Goal: Task Accomplishment & Management: Manage account settings

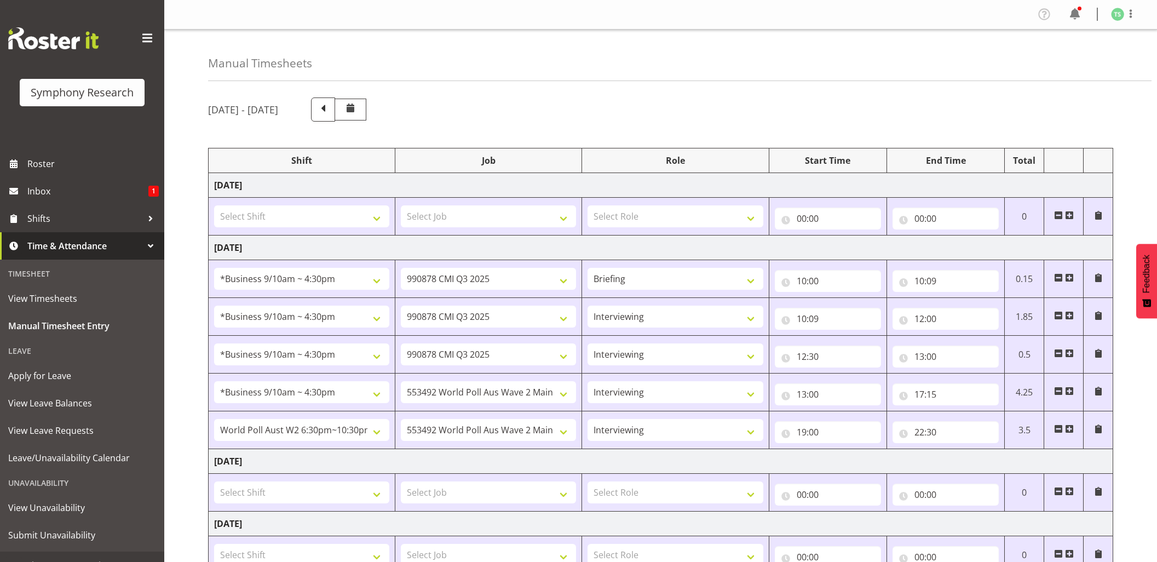
select select "26078"
select select "10239"
select select "26078"
select select "10239"
select select "47"
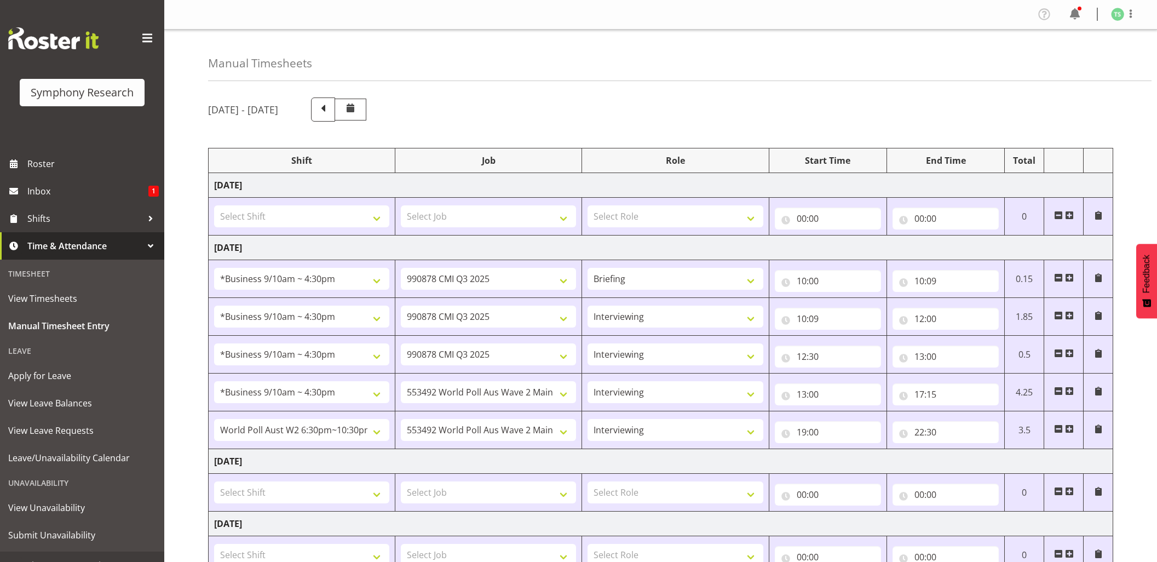
select select "26078"
select select "10239"
select select "47"
select select "26078"
select select "10499"
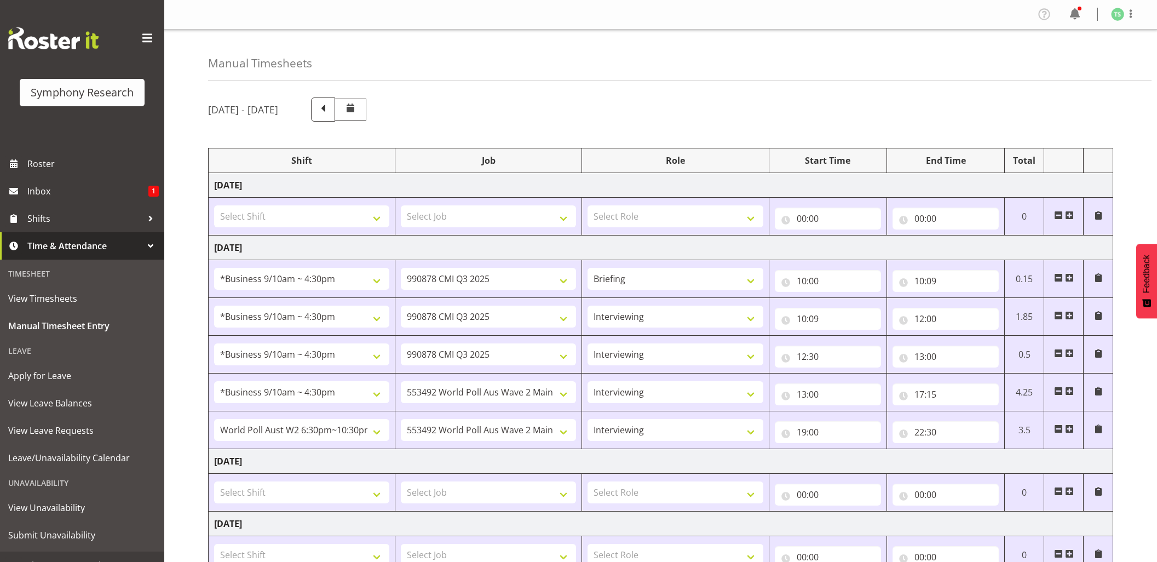
select select "47"
select select "56692"
select select "10499"
select select "47"
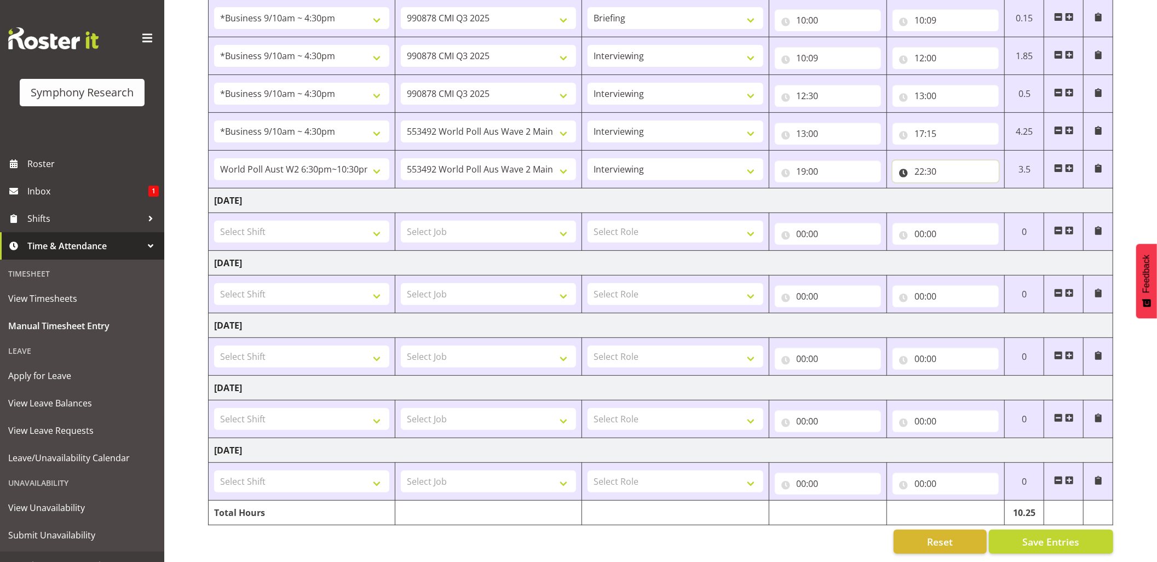
click at [936, 160] on input "22:30" at bounding box center [945, 171] width 106 height 22
click at [991, 189] on select "00 01 02 03 04 05 06 07 08 09 10 11 12 13 14 15 16 17 18 19 20 21 22 23 24 25 2…" at bounding box center [995, 200] width 25 height 22
select select "0"
click at [983, 189] on select "00 01 02 03 04 05 06 07 08 09 10 11 12 13 14 15 16 17 18 19 20 21 22 23 24 25 2…" at bounding box center [995, 200] width 25 height 22
type input "22:00"
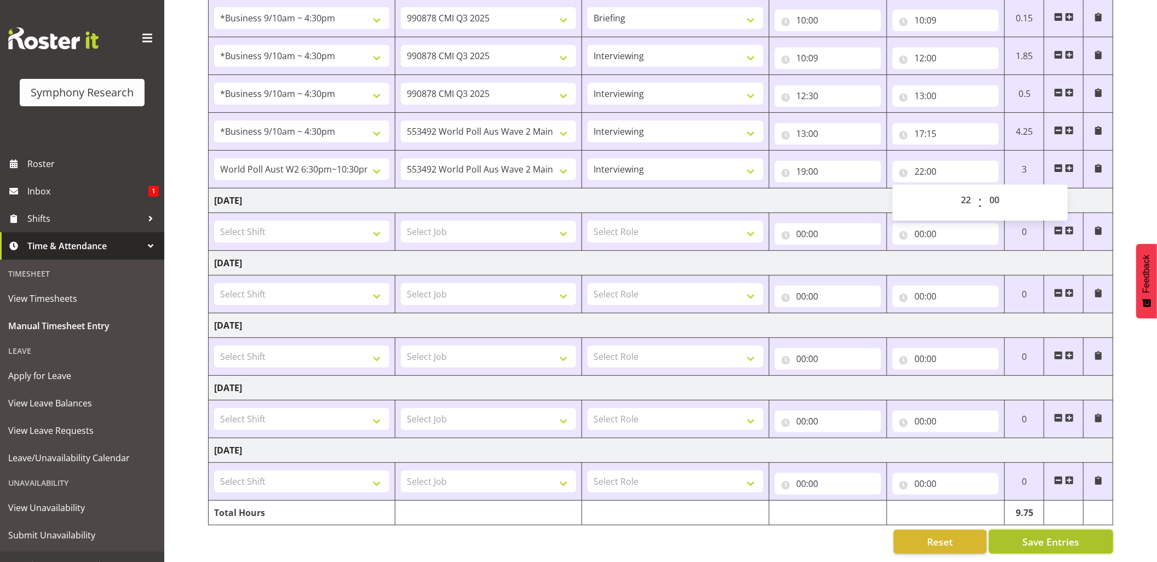
click at [1047, 534] on span "Save Entries" at bounding box center [1050, 541] width 57 height 14
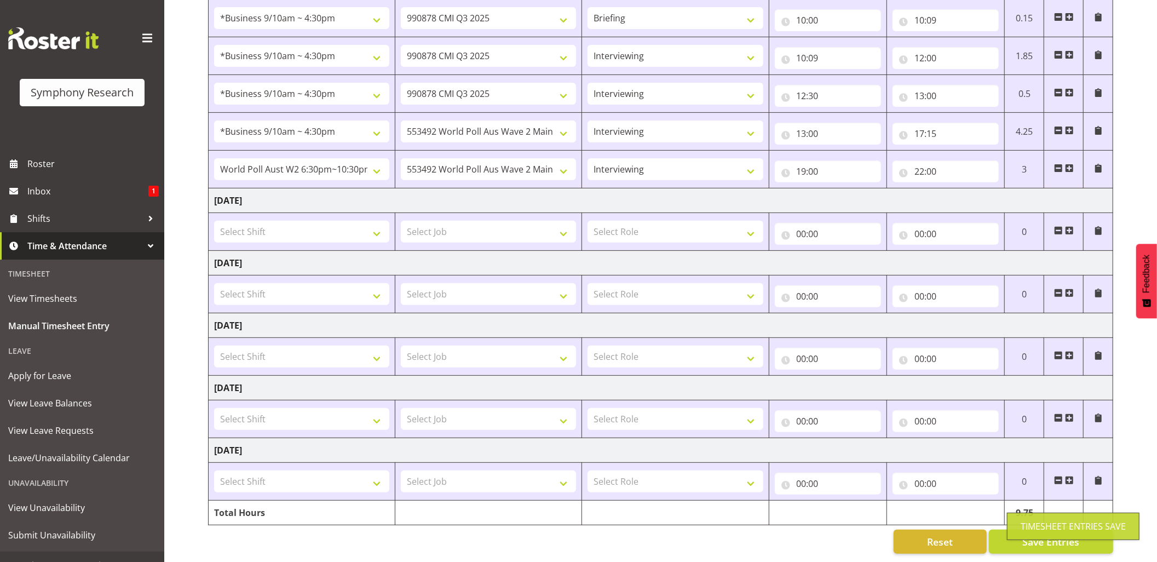
click at [1042, 533] on div "Timesheet Entries Save" at bounding box center [1073, 525] width 132 height 27
click at [1060, 528] on div "Timesheet Entries Save" at bounding box center [1072, 525] width 105 height 13
click at [1061, 528] on div "Timesheet Entries Save" at bounding box center [1072, 525] width 105 height 13
click at [1061, 534] on span "Save Entries" at bounding box center [1050, 541] width 57 height 14
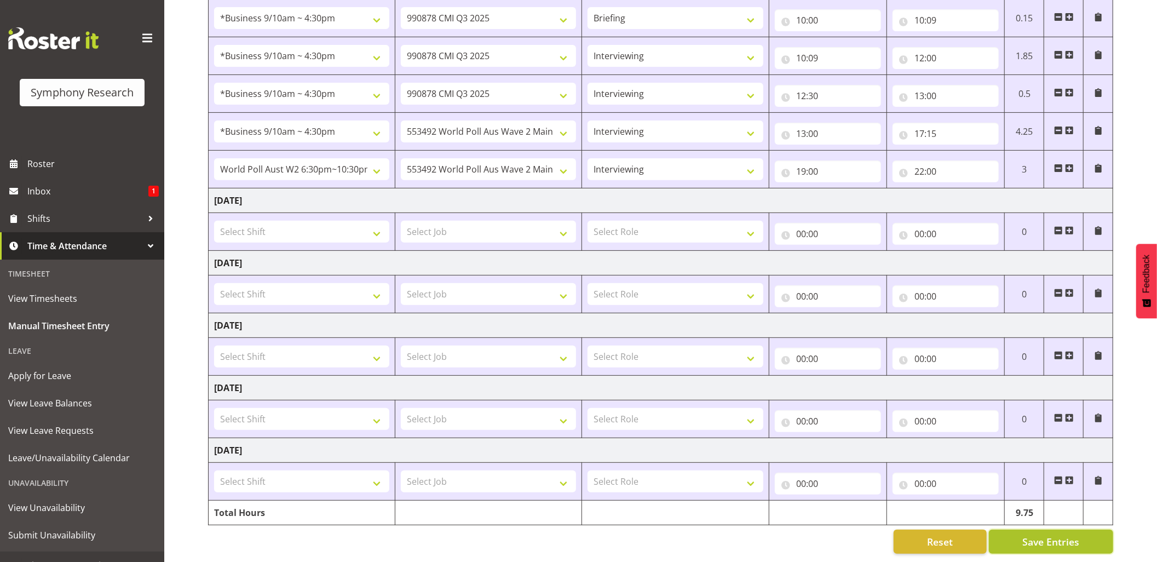
click at [1061, 534] on span "Save Entries" at bounding box center [1050, 541] width 57 height 14
click at [1073, 534] on span "Save Entries" at bounding box center [1050, 541] width 57 height 14
click at [1076, 528] on div "Timesheet Entries Save" at bounding box center [1072, 525] width 105 height 13
click at [1023, 529] on button "Save Entries" at bounding box center [1051, 541] width 124 height 24
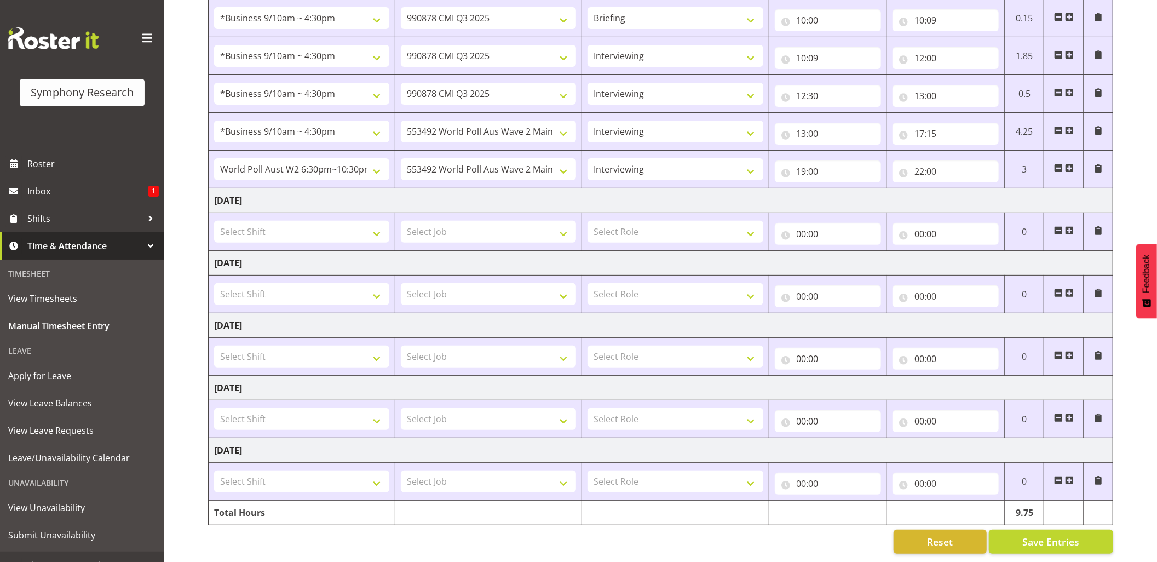
click at [1021, 517] on div "August 18th - August 24th 2025 Shift Job Role Start Time End Time Total Monday …" at bounding box center [682, 195] width 949 height 733
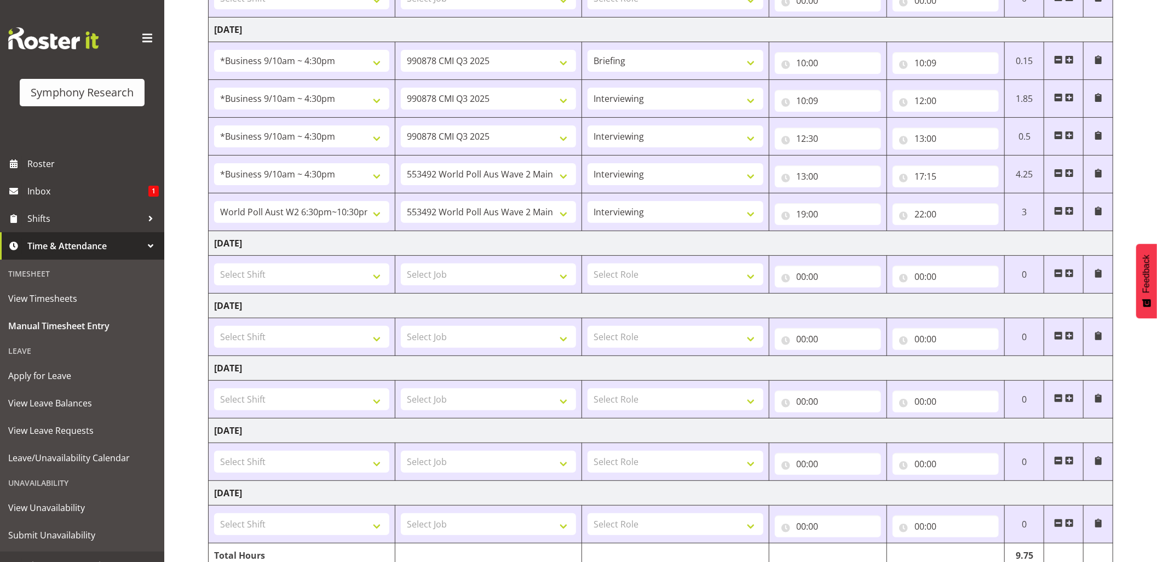
scroll to position [276, 0]
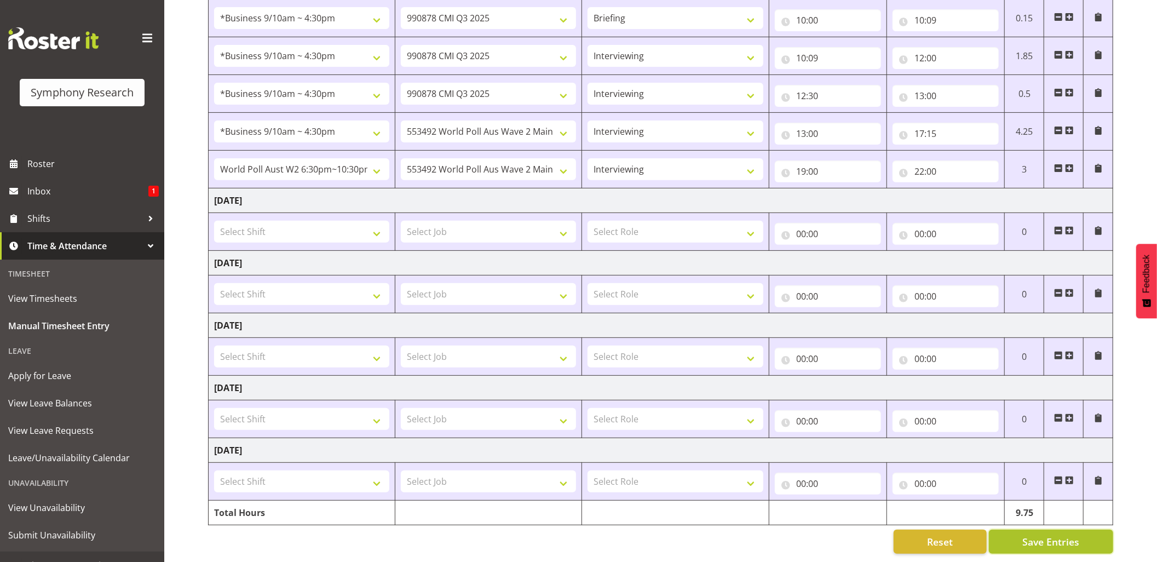
click at [1051, 529] on button "Save Entries" at bounding box center [1051, 541] width 124 height 24
click at [1050, 529] on button "Save Entries" at bounding box center [1051, 541] width 124 height 24
click at [1050, 301] on body "Symphony Research Roster Inbox 1 Shifts Time & Attendance Timesheet View Timesh…" at bounding box center [578, 20] width 1157 height 562
click at [1050, 522] on div "Timesheet Entries Save" at bounding box center [1072, 525] width 105 height 13
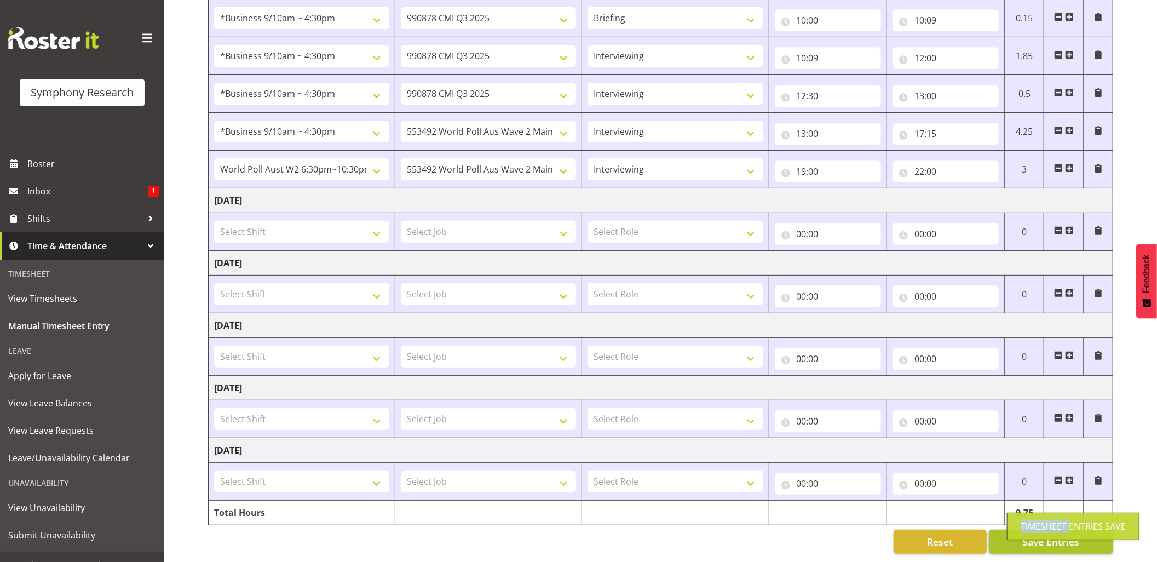
click at [1050, 522] on div "Timesheet Entries Save" at bounding box center [1072, 525] width 105 height 13
click at [1027, 534] on span "Save Entries" at bounding box center [1050, 541] width 57 height 14
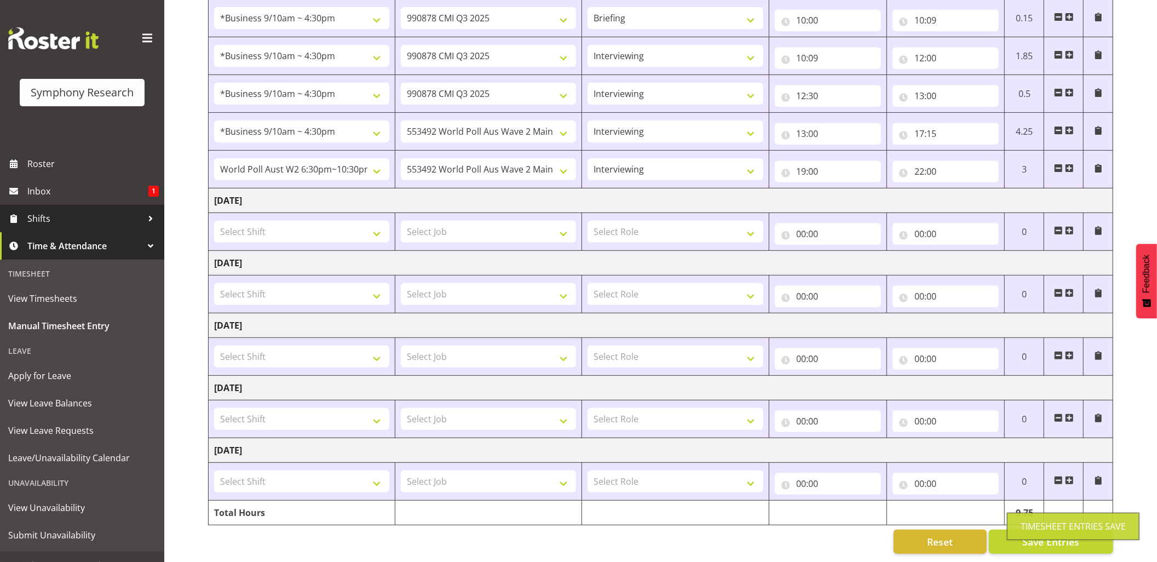
click at [39, 224] on span "Shifts" at bounding box center [84, 218] width 115 height 16
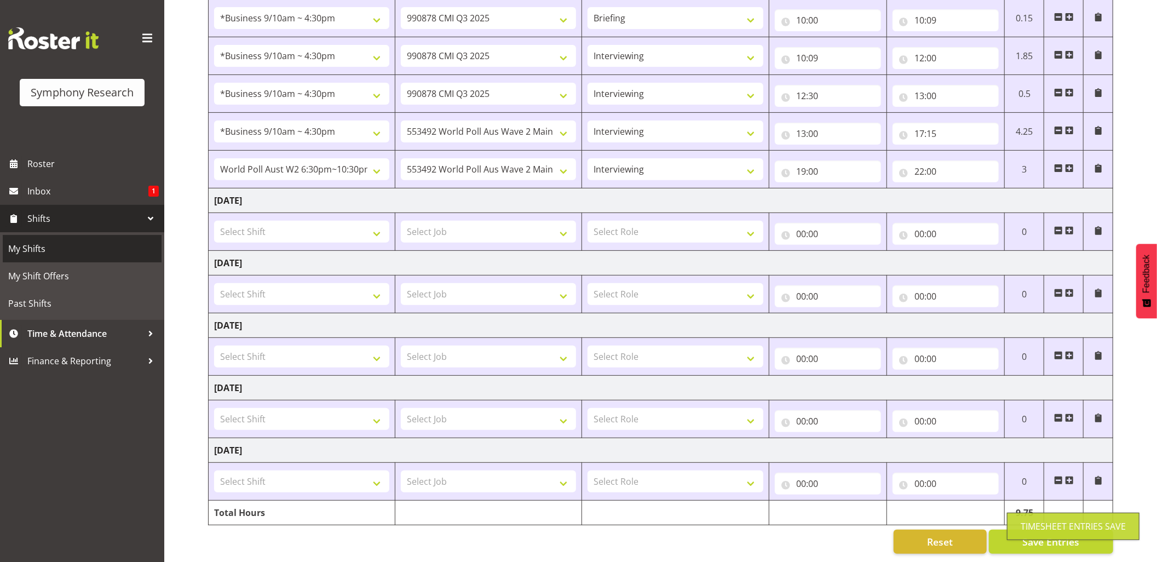
click at [39, 248] on span "My Shifts" at bounding box center [82, 248] width 148 height 16
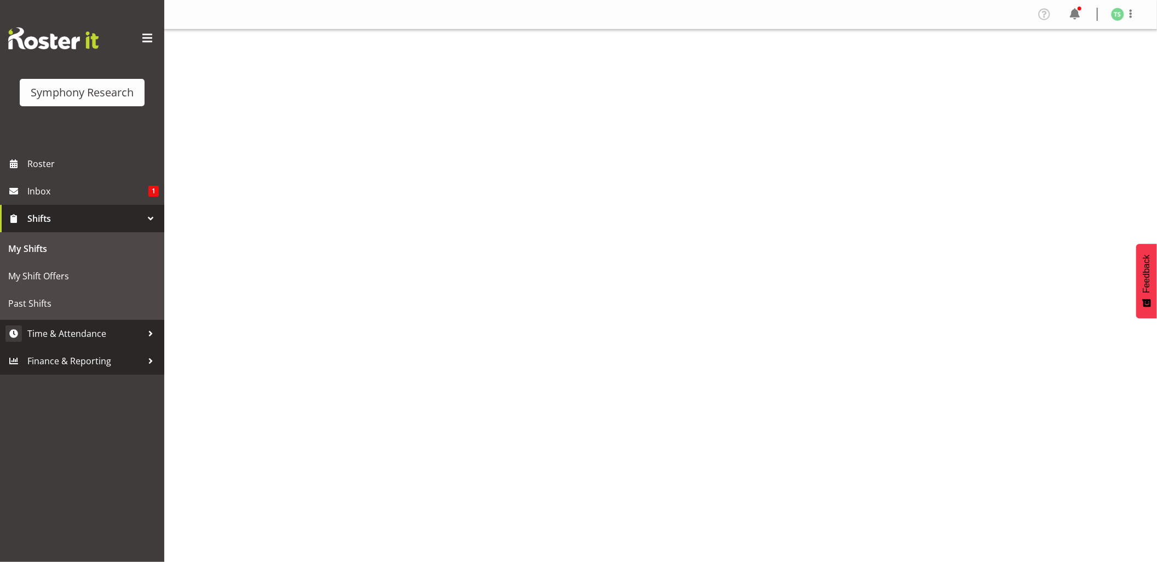
click at [64, 331] on span "Time & Attendance" at bounding box center [84, 333] width 115 height 16
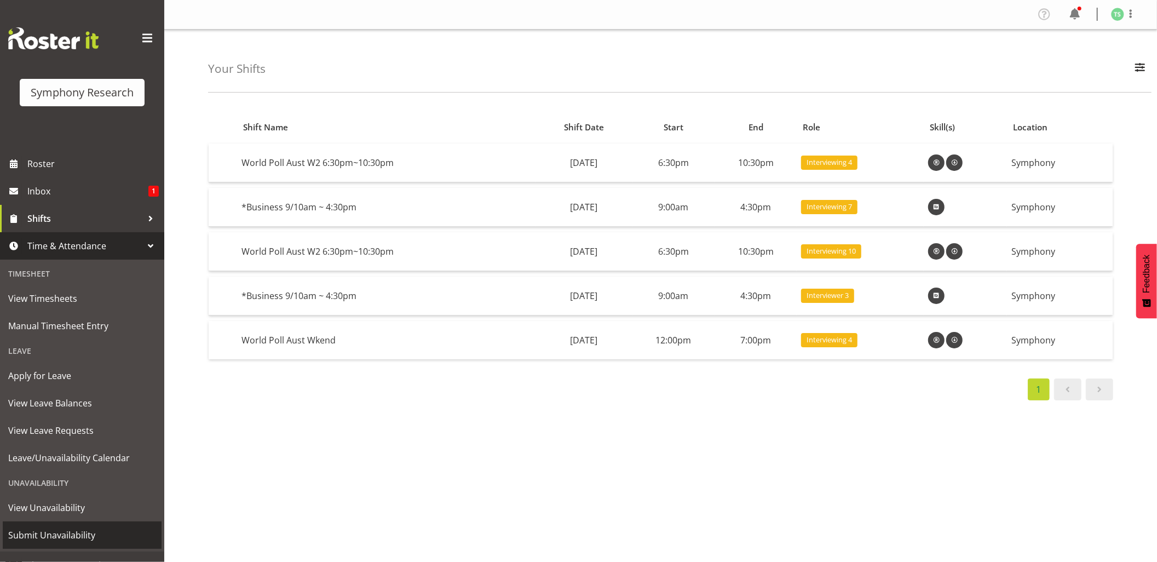
click at [43, 527] on span "Submit Unavailability" at bounding box center [82, 535] width 148 height 16
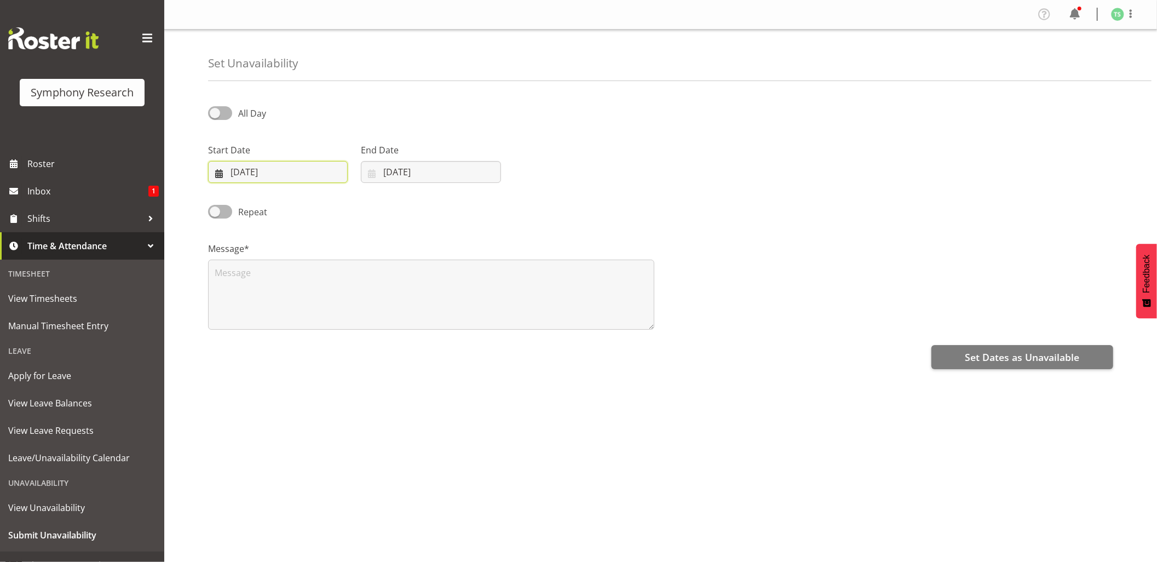
click at [291, 178] on input "19/08/2025" at bounding box center [278, 172] width 140 height 22
click at [249, 351] on link "25" at bounding box center [251, 343] width 22 height 20
type input "25/08/2025"
click at [399, 176] on input "19/08/2025" at bounding box center [431, 172] width 140 height 22
click at [400, 344] on span "25" at bounding box center [404, 343] width 9 height 10
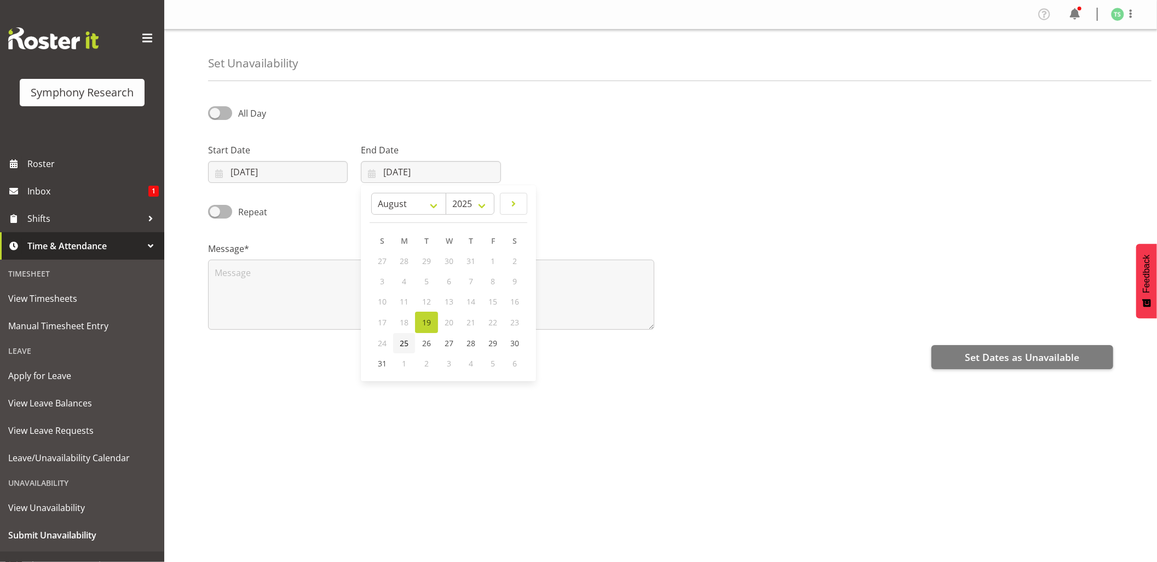
type input "25/08/2025"
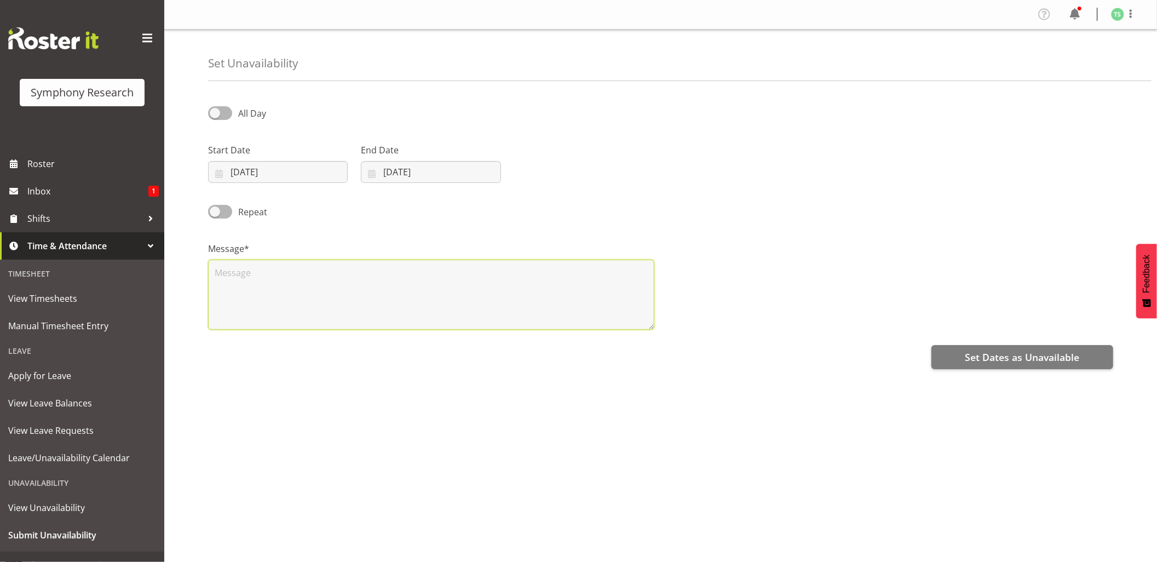
click at [366, 296] on textarea at bounding box center [431, 294] width 446 height 70
type textarea "Day off"
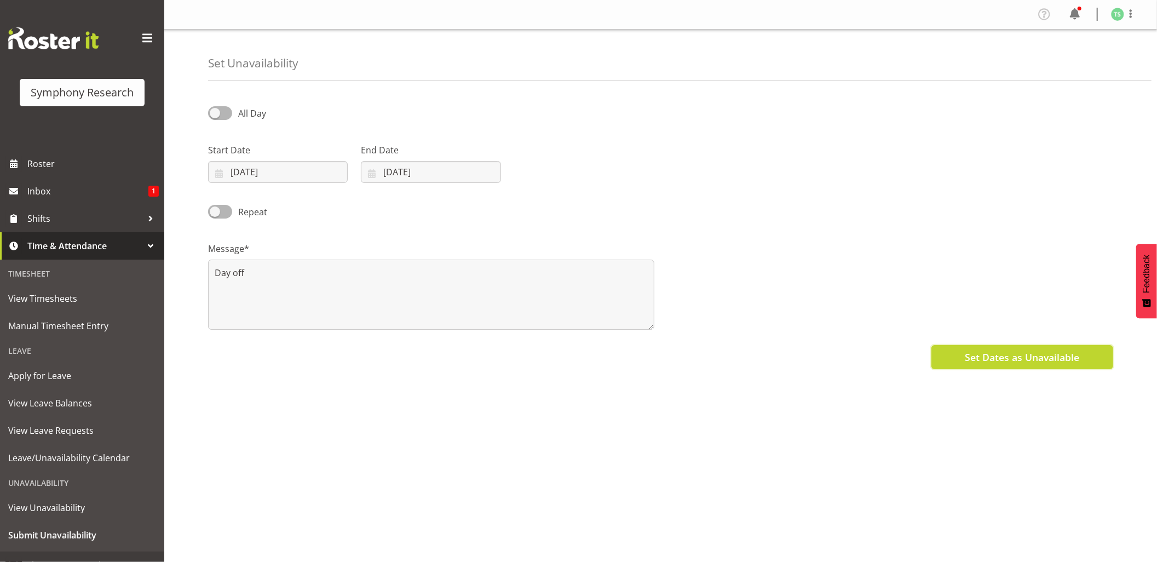
click at [986, 351] on span "Set Dates as Unavailable" at bounding box center [1022, 357] width 114 height 14
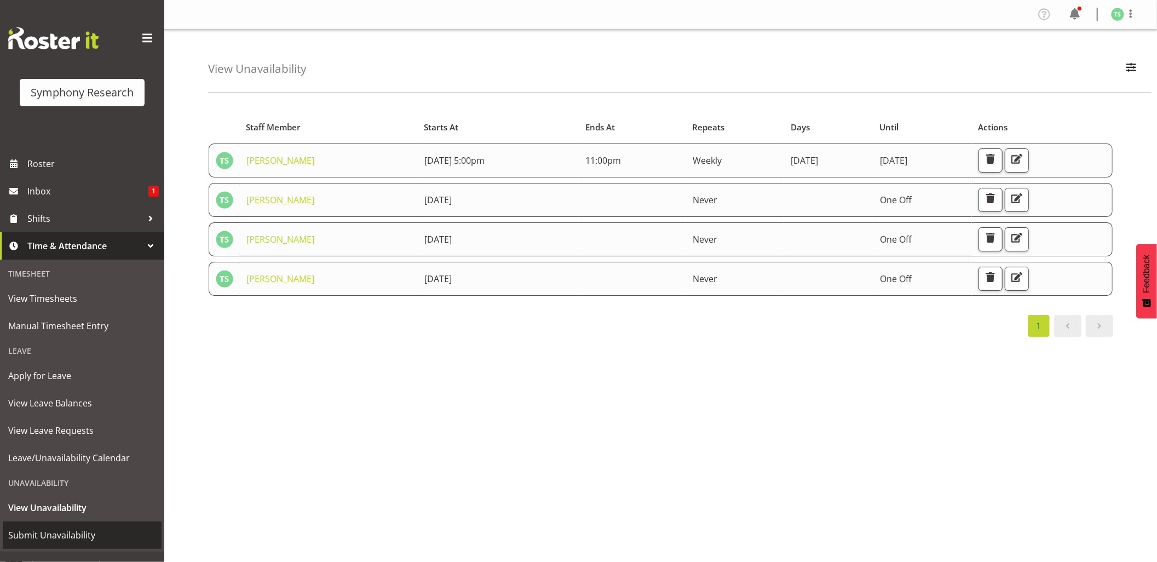
click at [30, 527] on span "Submit Unavailability" at bounding box center [82, 535] width 148 height 16
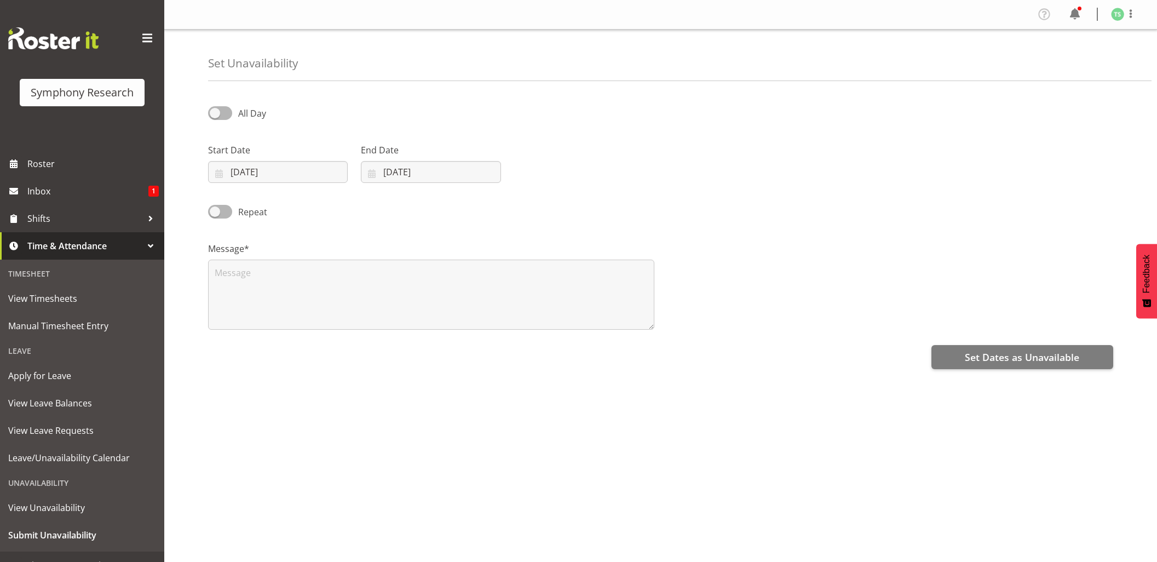
select select "7"
select select "2025"
click at [272, 173] on input "19/08/2025" at bounding box center [278, 172] width 140 height 22
click at [362, 348] on span "30" at bounding box center [361, 343] width 9 height 10
type input "30/08/2025"
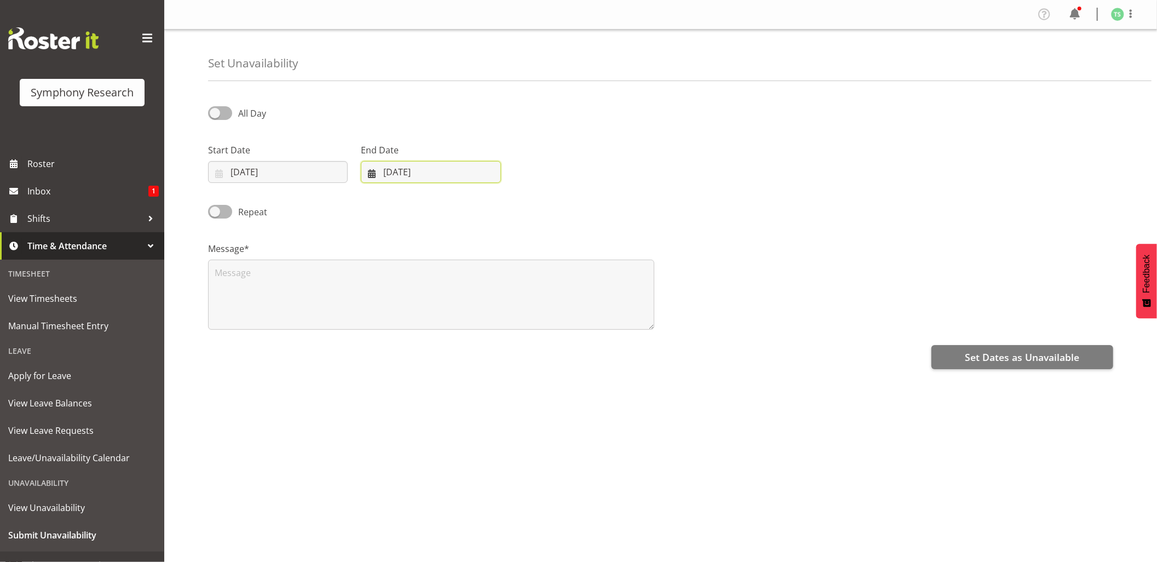
click at [412, 169] on input "19/08/2025" at bounding box center [431, 172] width 140 height 22
click at [515, 348] on span "30" at bounding box center [514, 343] width 9 height 10
type input "30/08/2025"
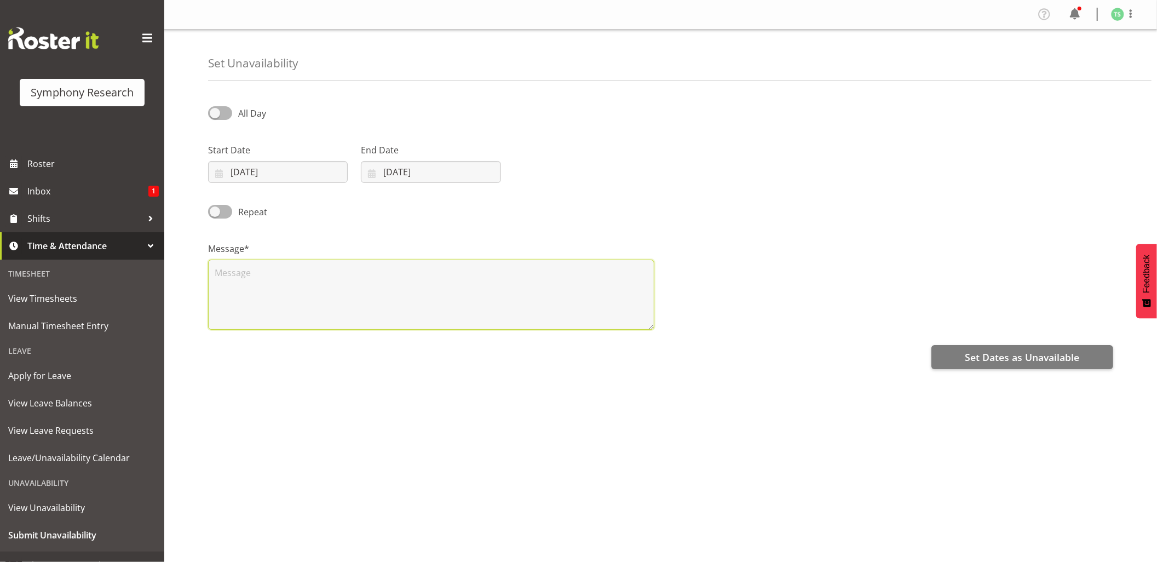
click at [513, 309] on textarea at bounding box center [431, 294] width 446 height 70
type textarea "Day off"
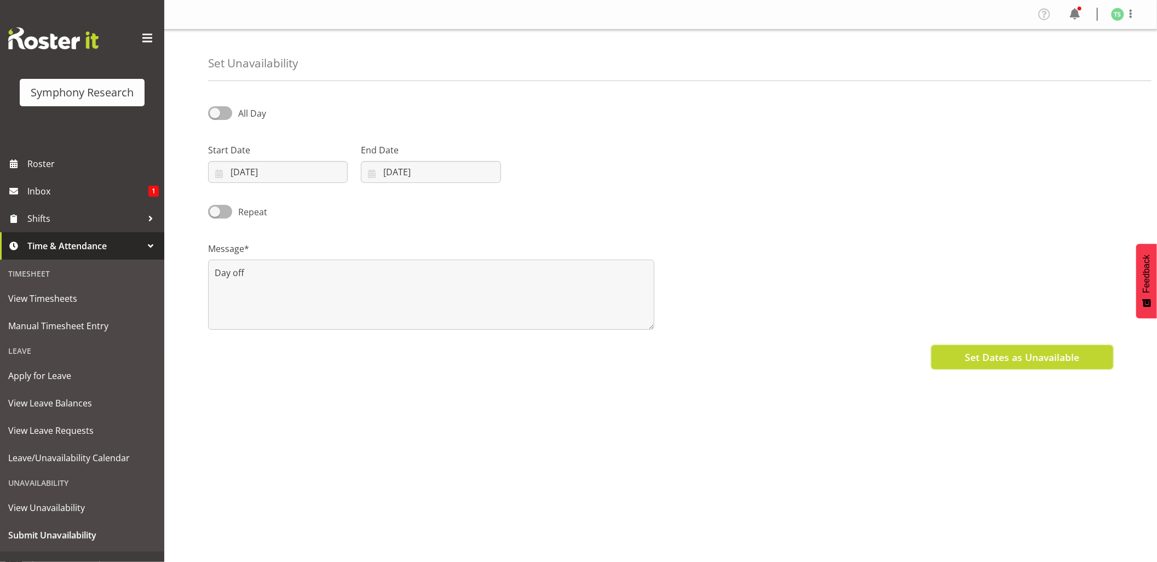
click at [1001, 348] on button "Set Dates as Unavailable" at bounding box center [1022, 357] width 182 height 24
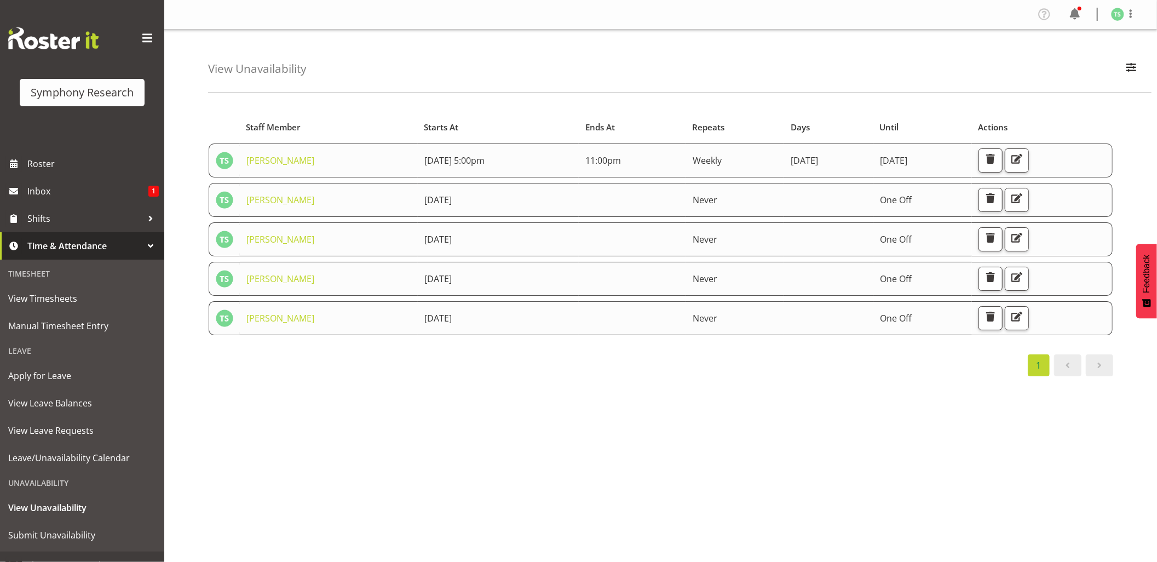
click at [529, 431] on div "Starts At Staff Member Starts At Ends At Repeats Days Until Actions [PERSON_NAM…" at bounding box center [682, 320] width 949 height 438
drag, startPoint x: 835, startPoint y: 495, endPoint x: 815, endPoint y: 470, distance: 32.3
click at [835, 493] on div "Starts At Staff Member Starts At Ends At Repeats Days Until Actions [PERSON_NAM…" at bounding box center [682, 320] width 949 height 438
click at [841, 494] on div "Starts At Staff Member Starts At Ends At Repeats Days Until Actions [PERSON_NAM…" at bounding box center [682, 320] width 949 height 438
